Goal: Book appointment/travel/reservation

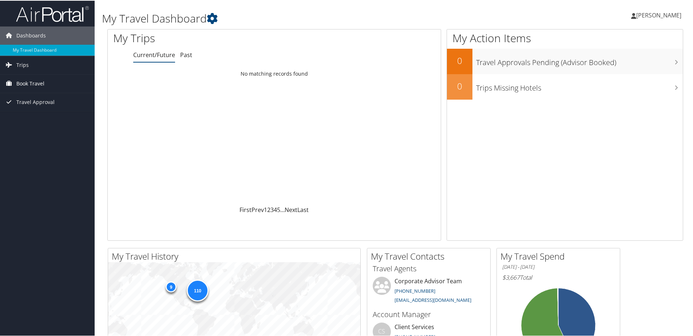
click at [26, 84] on span "Book Travel" at bounding box center [30, 83] width 28 height 18
click at [32, 120] on link "Book/Manage Online Trips" at bounding box center [47, 119] width 95 height 11
